Goal: Information Seeking & Learning: Learn about a topic

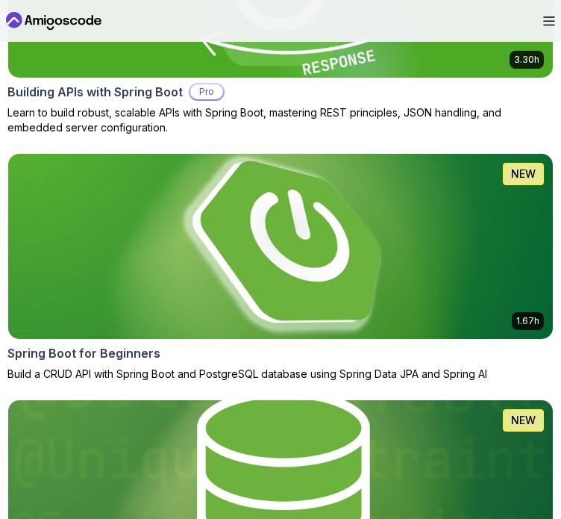
scroll to position [984, 0]
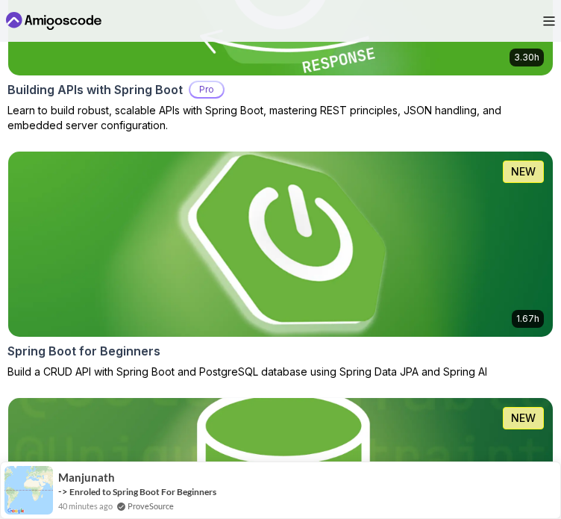
click at [449, 232] on img at bounding box center [281, 244] width 573 height 194
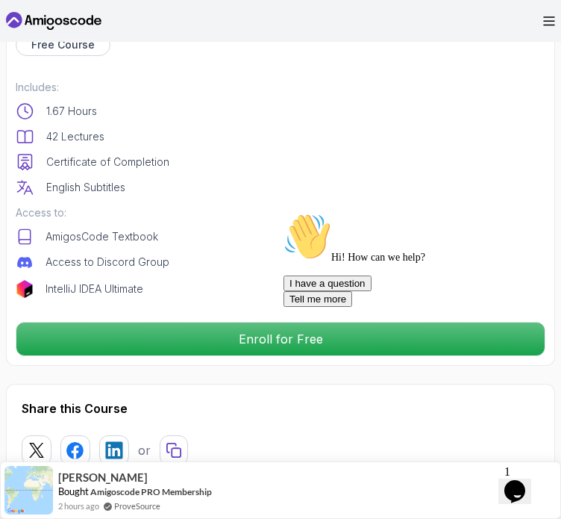
scroll to position [516, 0]
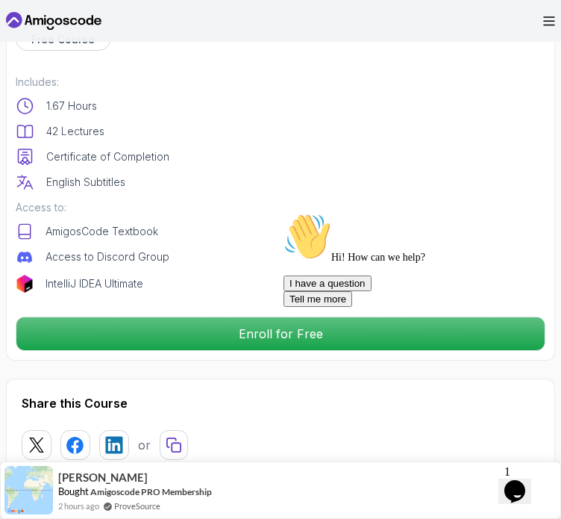
click at [284, 213] on icon "Chat attention grabber" at bounding box center [284, 213] width 0 height 0
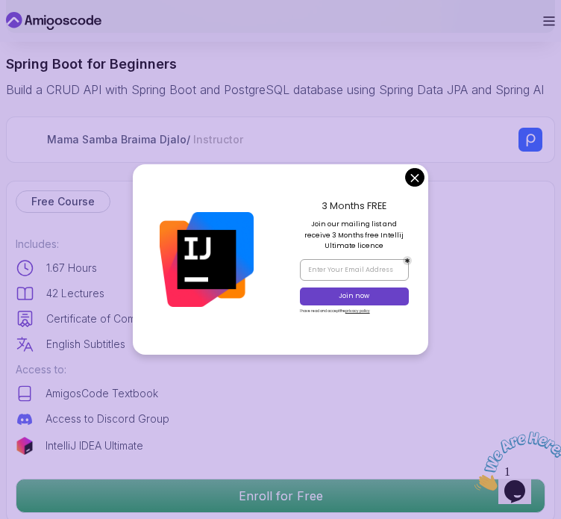
scroll to position [46, 0]
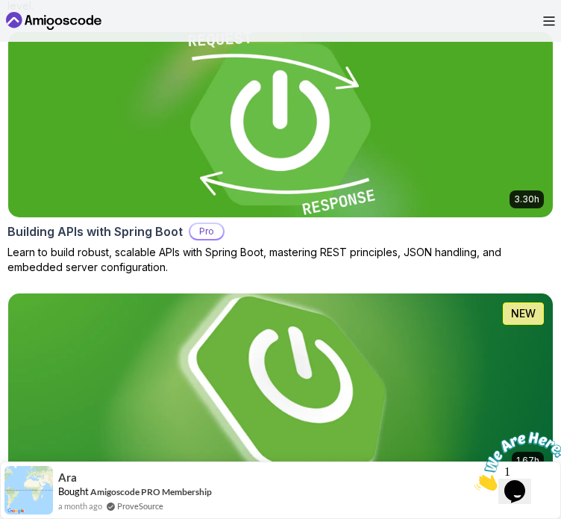
scroll to position [840, 0]
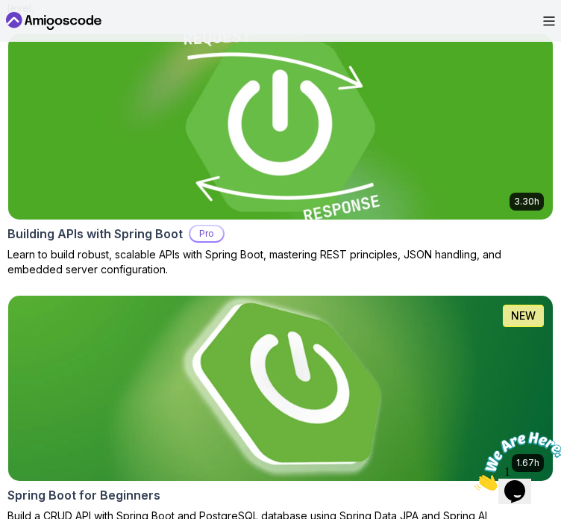
click at [427, 128] on img at bounding box center [281, 127] width 573 height 194
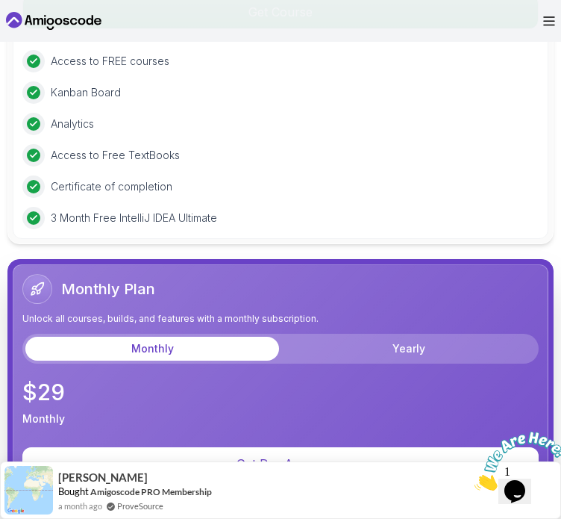
scroll to position [3974, 0]
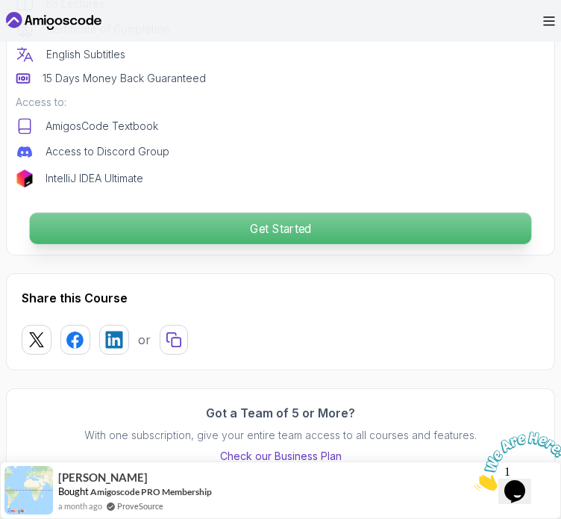
click at [352, 226] on p "Get Started" at bounding box center [281, 228] width 502 height 31
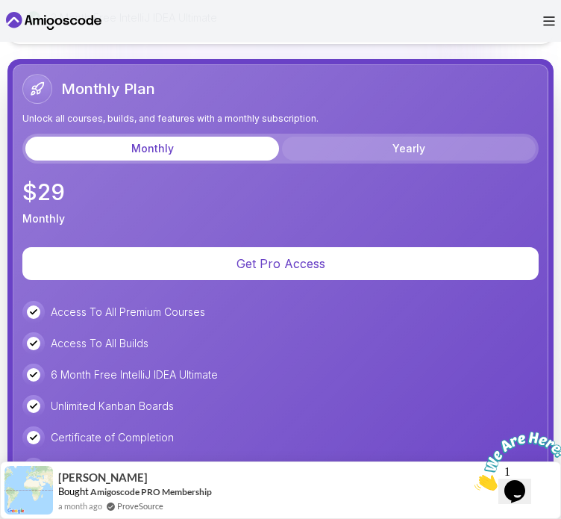
scroll to position [4172, 0]
click at [421, 138] on div "Monthly Plan Unlock all courses, builds, and features with a monthly subscripti…" at bounding box center [280, 119] width 517 height 90
click at [405, 164] on div "Monthly Yearly" at bounding box center [280, 149] width 517 height 30
click at [382, 161] on button "Yearly" at bounding box center [409, 149] width 254 height 24
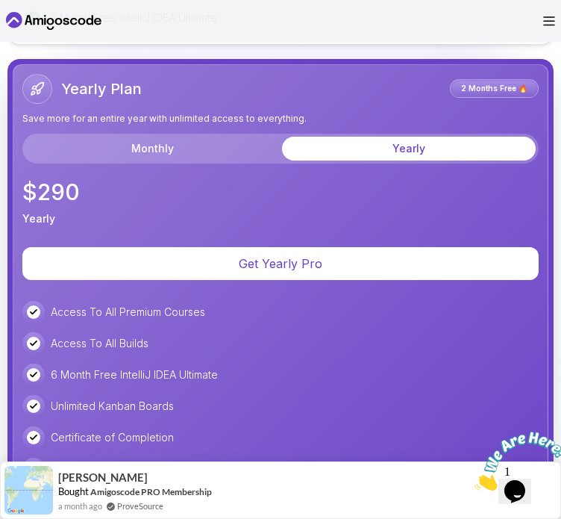
click at [287, 161] on button "Yearly" at bounding box center [409, 149] width 254 height 24
click at [255, 161] on button "Monthly" at bounding box center [152, 149] width 254 height 24
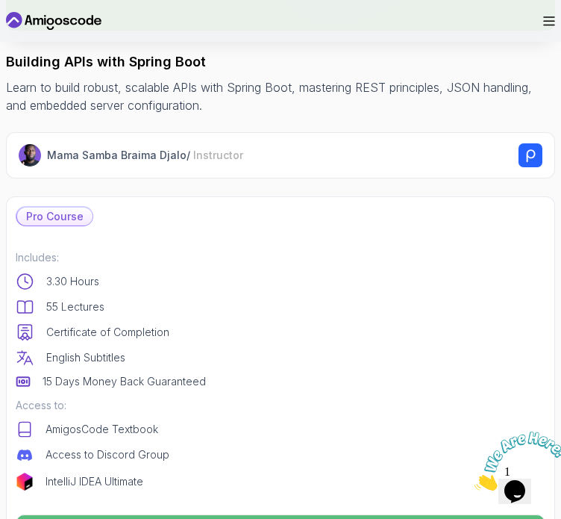
scroll to position [0, 0]
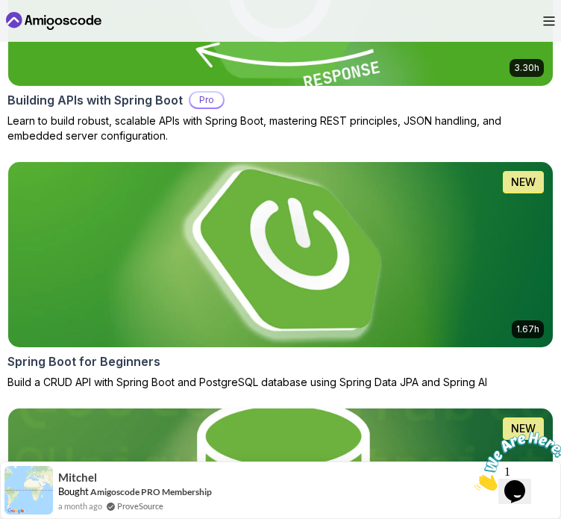
scroll to position [983, 0]
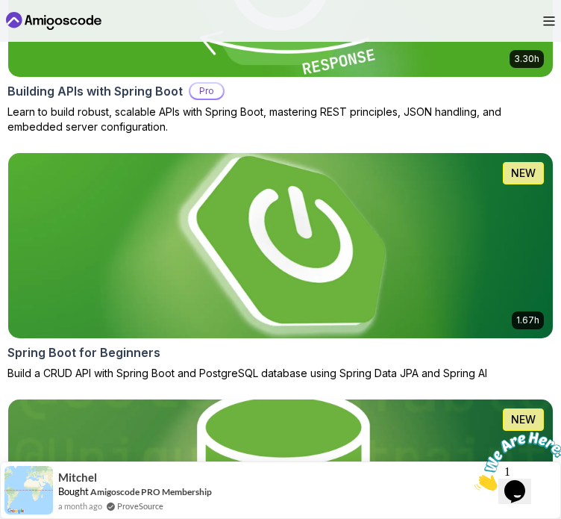
click at [305, 253] on img at bounding box center [281, 246] width 573 height 194
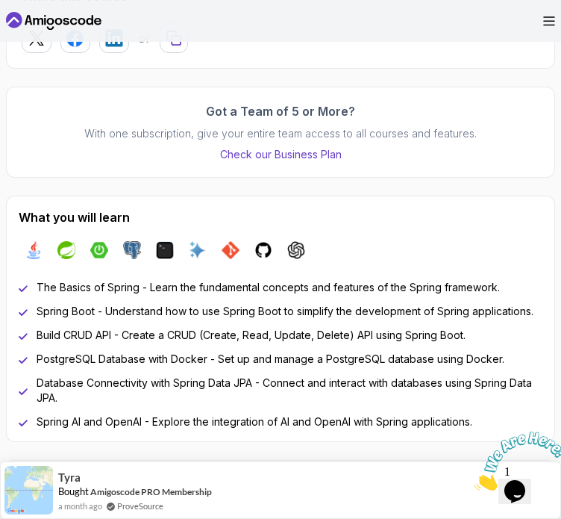
scroll to position [925, 0]
